Goal: Find specific page/section

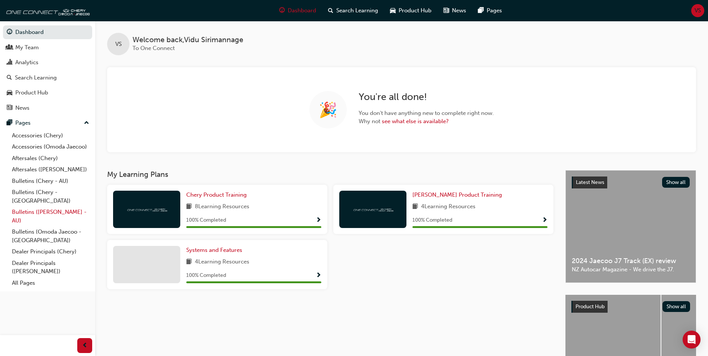
click at [17, 206] on link "Bulletins ([PERSON_NAME] - AU)" at bounding box center [50, 216] width 83 height 20
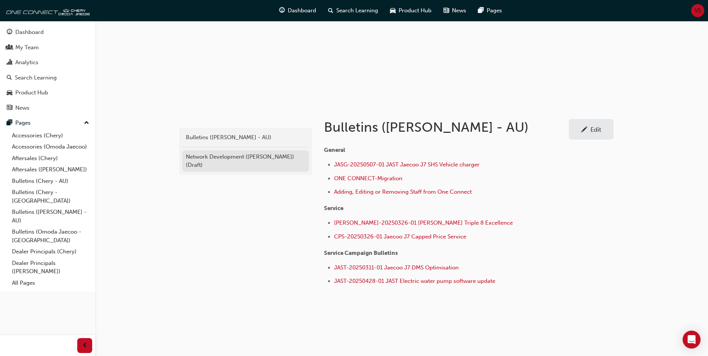
scroll to position [69, 0]
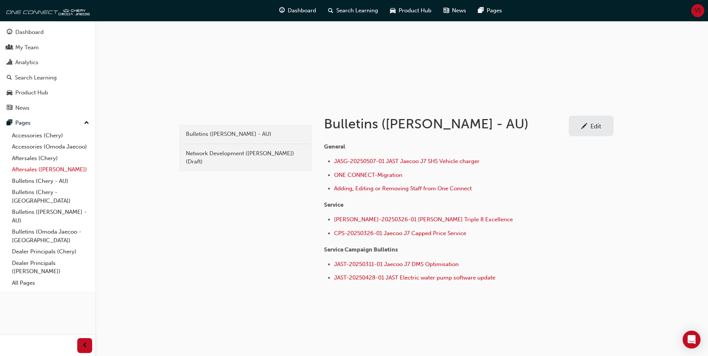
click at [23, 169] on link "Aftersales ([PERSON_NAME])" at bounding box center [50, 170] width 83 height 12
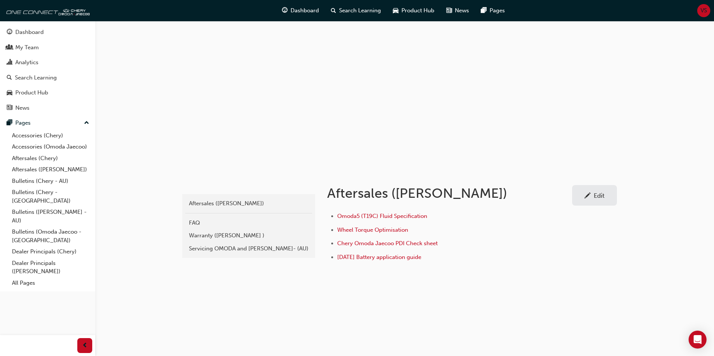
click at [433, 304] on div "oj-aftersales Aftersales (Omoda Jaecoo) FAQ Warranty (Omoda Jaecoo ) Servicing …" at bounding box center [405, 243] width 448 height 147
